Goal: Task Accomplishment & Management: Complete application form

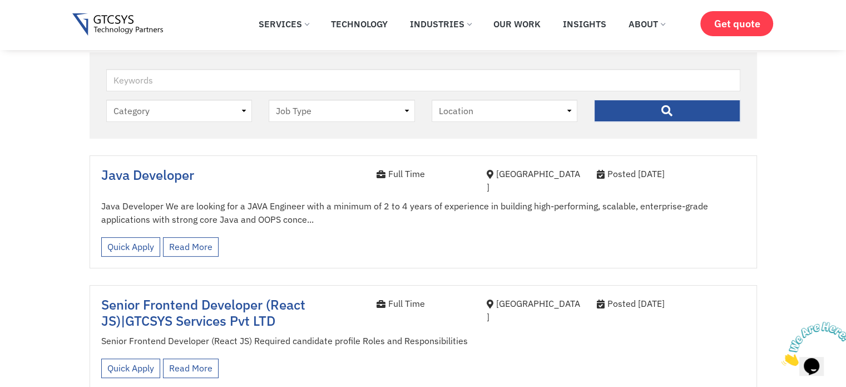
scroll to position [269, 0]
click at [303, 234] on div "Quick Apply Read More View less" at bounding box center [423, 246] width 644 height 31
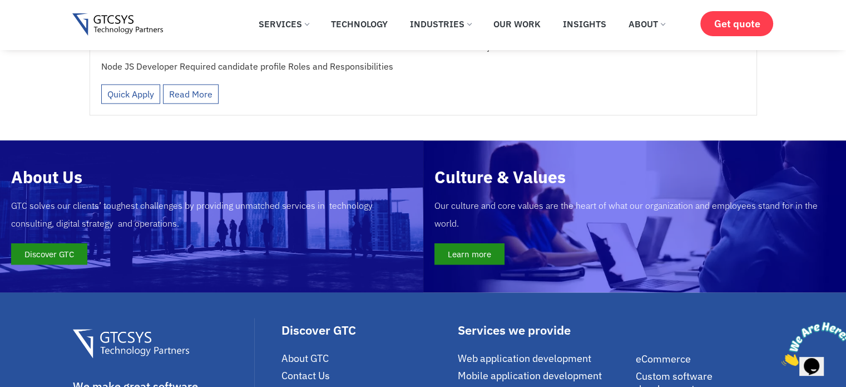
scroll to position [2024, 0]
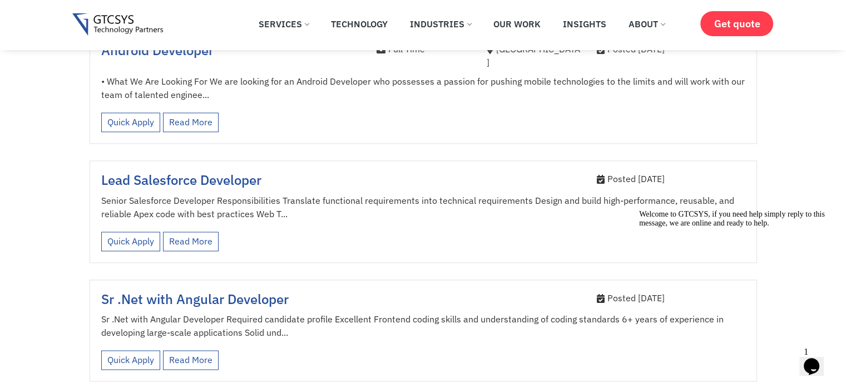
scroll to position [1511, 0]
click at [814, 358] on icon "Chat widget" at bounding box center [812, 366] width 16 height 17
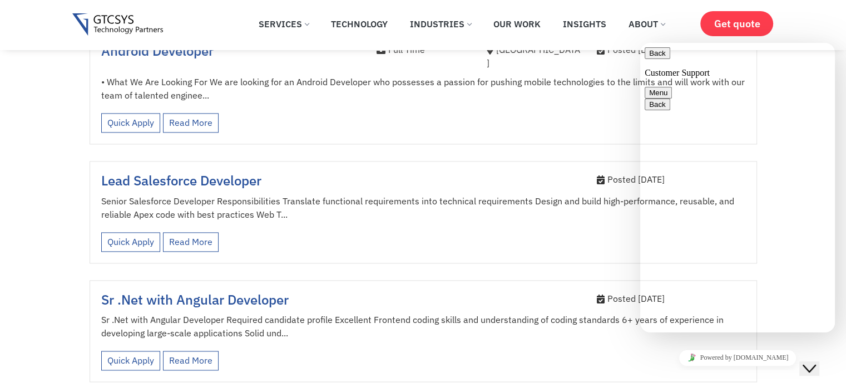
click at [640, 43] on textarea at bounding box center [640, 43] width 0 height 0
type textarea "java developer fresher vacancy available"
type textarea "right now"
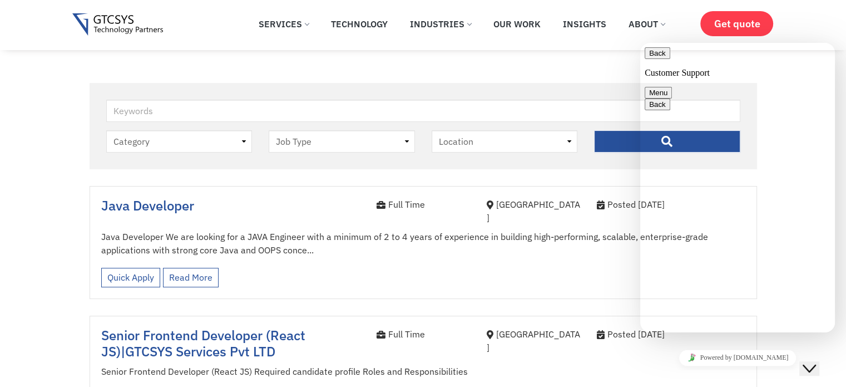
scroll to position [231, 0]
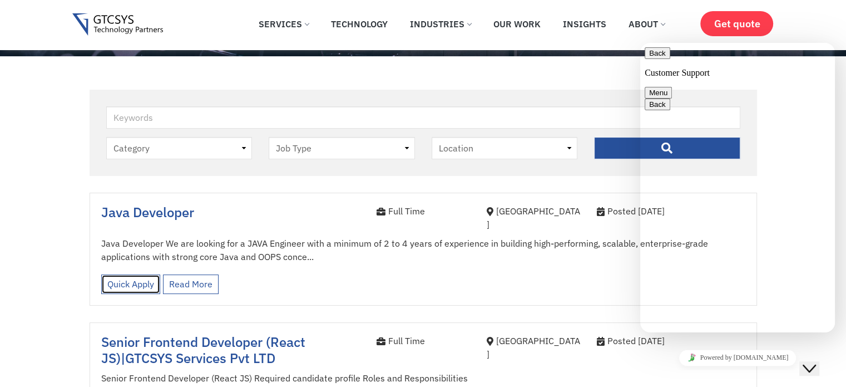
click at [136, 274] on link "Quick Apply" at bounding box center [130, 283] width 59 height 19
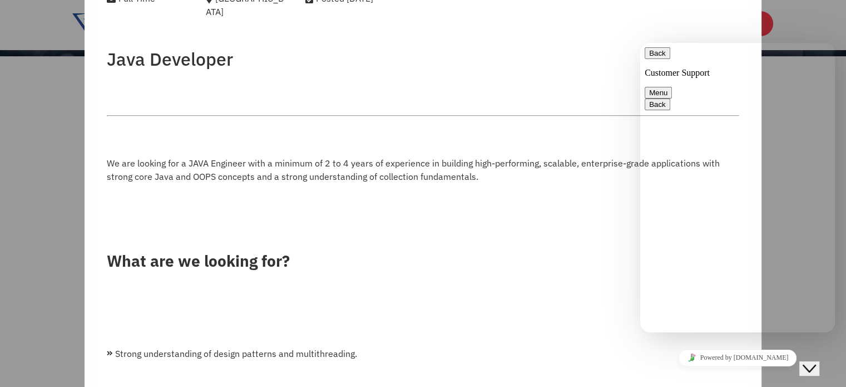
scroll to position [109, 0]
click at [655, 59] on button "Back" at bounding box center [658, 53] width 26 height 12
click at [815, 361] on button "Close Chat This icon closes the chat window." at bounding box center [809, 368] width 20 height 14
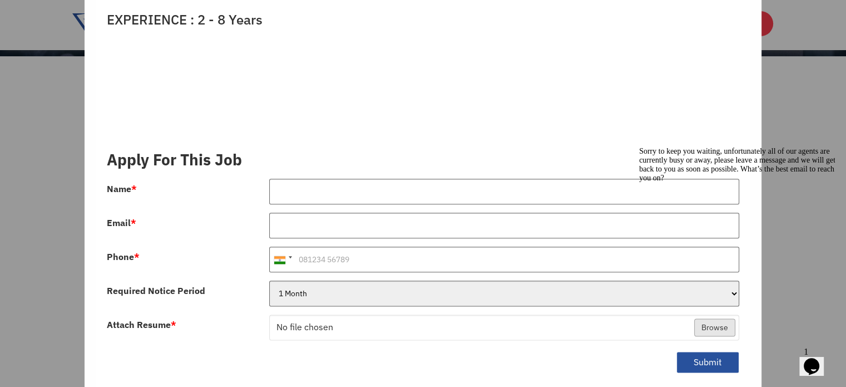
scroll to position [1319, 0]
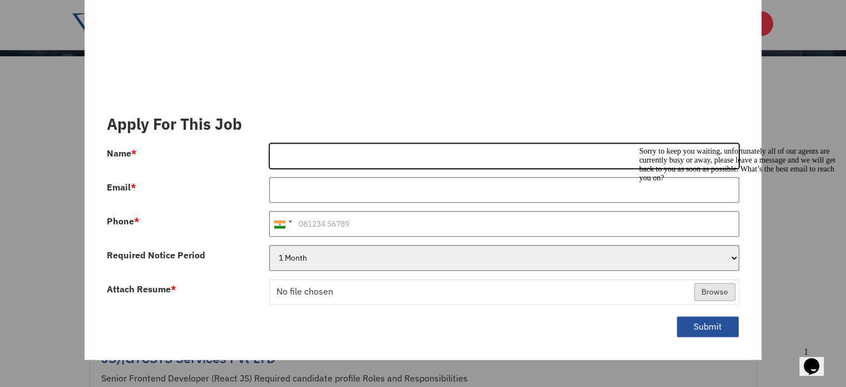
click at [337, 143] on input "Name *" at bounding box center [504, 156] width 470 height 26
type input "[PERSON_NAME]"
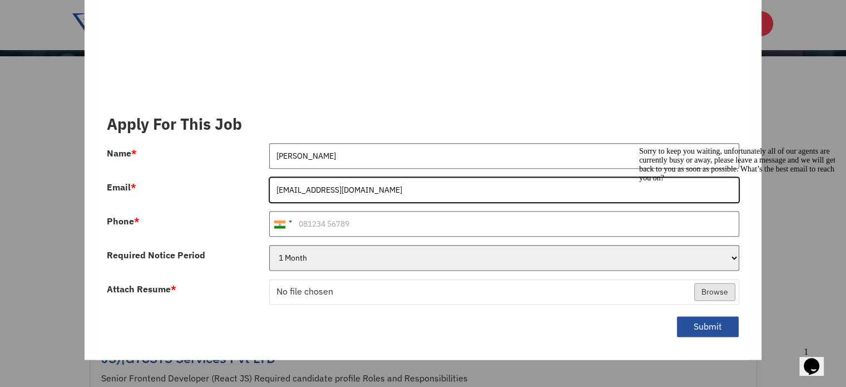
type input "[EMAIL_ADDRESS][DOMAIN_NAME]"
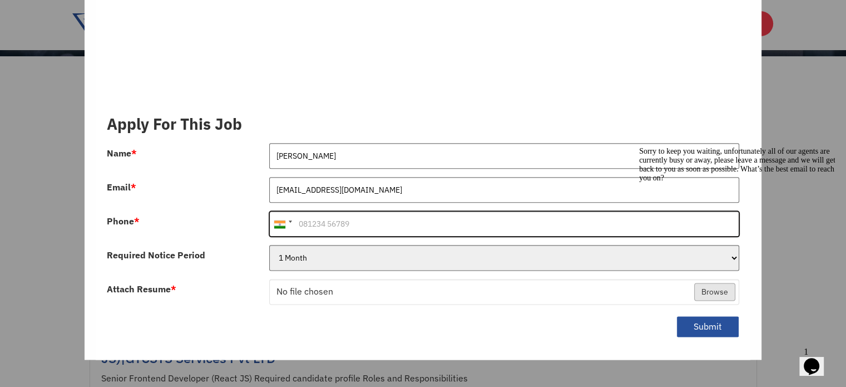
click at [334, 211] on input "Phone *" at bounding box center [504, 224] width 470 height 26
type input "9974989255"
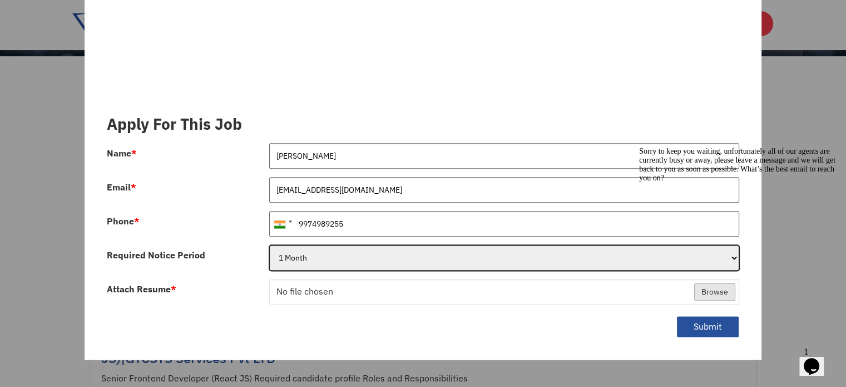
click at [308, 248] on select "1 Month 2 Months 3Months" at bounding box center [504, 258] width 470 height 26
click at [269, 245] on select "1 Month 2 Months 3Months" at bounding box center [504, 258] width 470 height 26
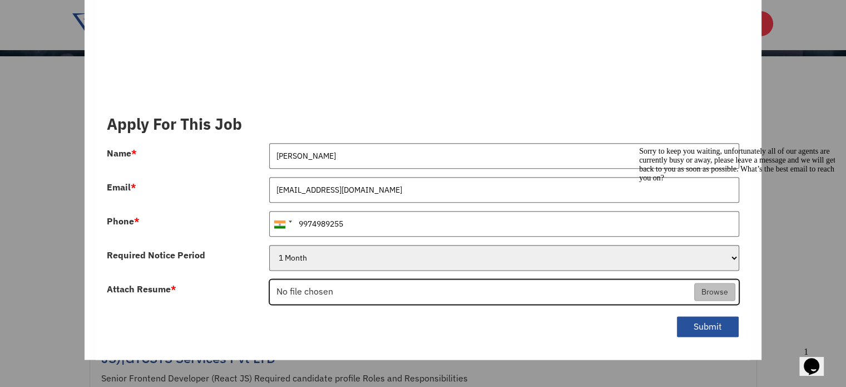
click at [316, 279] on input "Attach Resume *" at bounding box center [504, 292] width 469 height 26
type input "C:\fakepath\[PERSON_NAME].pdf"
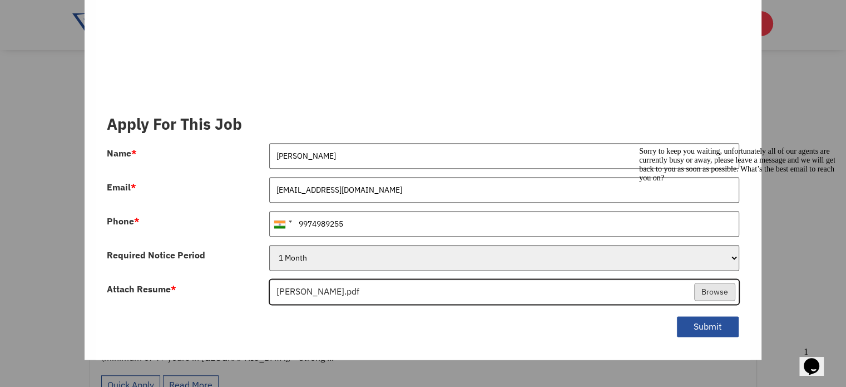
scroll to position [374, 0]
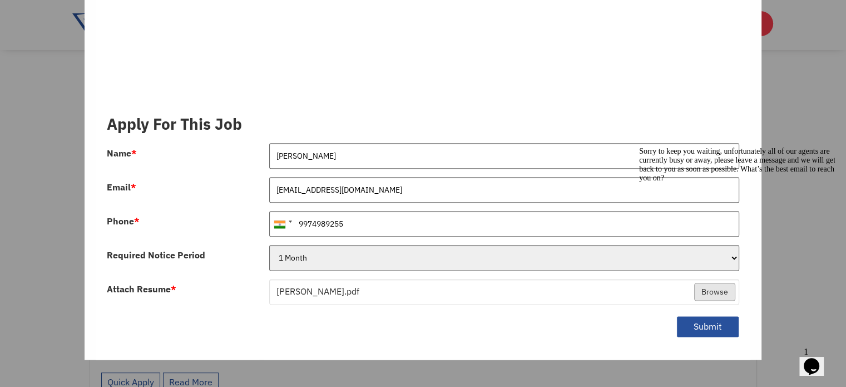
click at [639, 147] on icon "Chat attention grabber" at bounding box center [639, 147] width 0 height 0
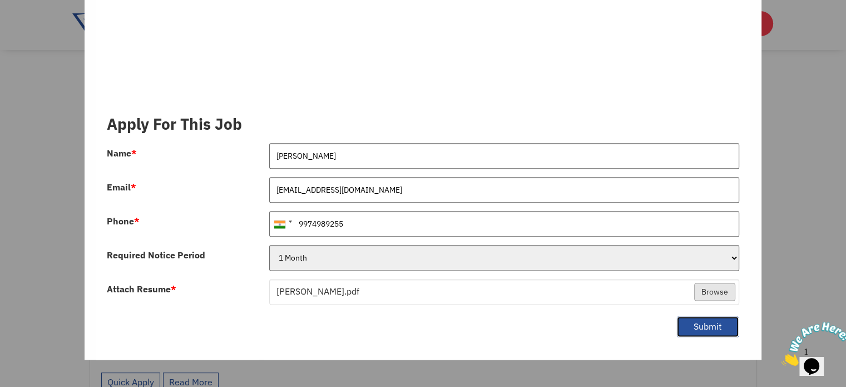
click at [691, 315] on button "Submit" at bounding box center [708, 326] width 63 height 22
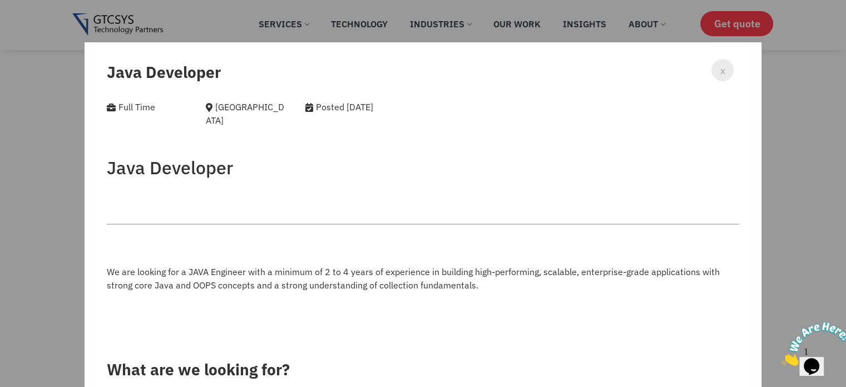
scroll to position [338, 0]
click at [712, 67] on div "x" at bounding box center [723, 70] width 22 height 22
click at [718, 73] on div "x" at bounding box center [723, 70] width 22 height 22
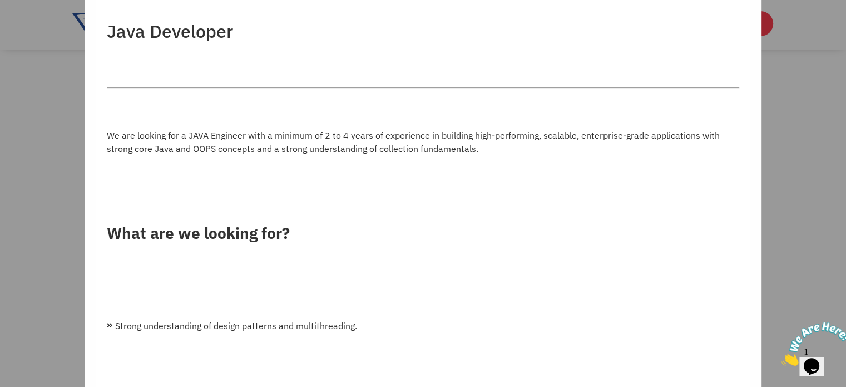
scroll to position [0, 0]
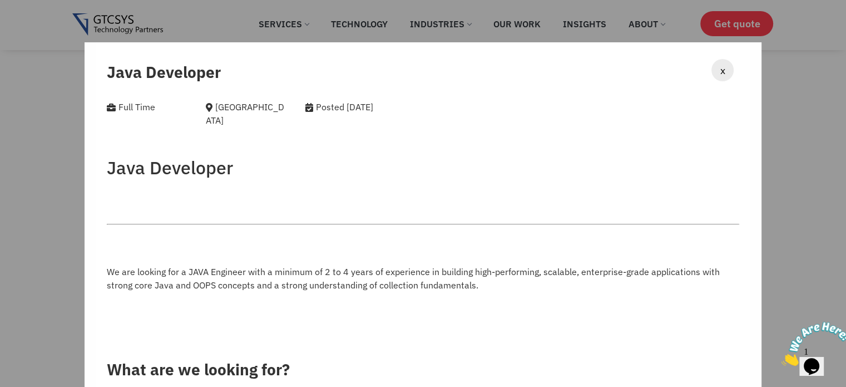
click at [720, 69] on span "x" at bounding box center [722, 70] width 5 height 15
